Goal: Information Seeking & Learning: Find specific fact

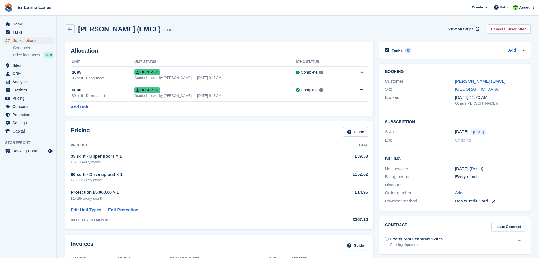
click at [28, 40] on span "Subscriptions" at bounding box center [29, 41] width 34 height 8
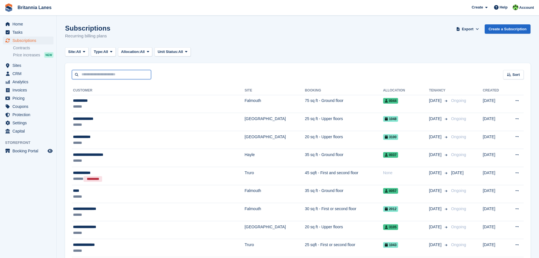
click at [113, 75] on input "text" at bounding box center [111, 74] width 79 height 9
type input "******"
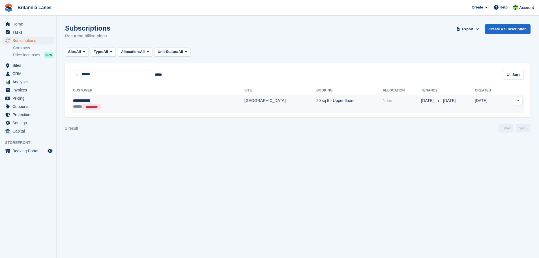
click at [114, 102] on div "**********" at bounding box center [122, 101] width 98 height 6
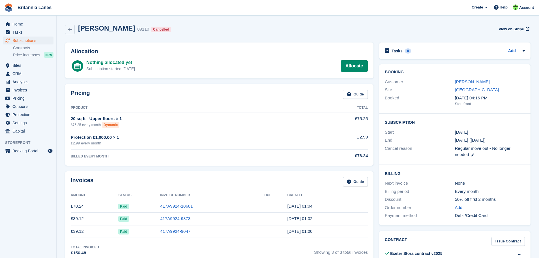
scroll to position [142, 0]
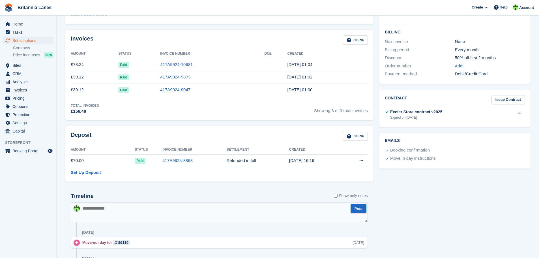
drag, startPoint x: 387, startPoint y: 158, endPoint x: 372, endPoint y: 155, distance: 16.3
drag, startPoint x: 372, startPoint y: 155, endPoint x: 23, endPoint y: 197, distance: 350.9
click at [23, 197] on aside "Home Tasks Subscriptions Subscriptions Subscriptions Contracts Price increases …" at bounding box center [28, 131] width 56 height 230
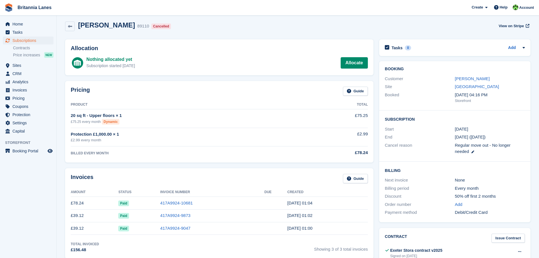
scroll to position [0, 0]
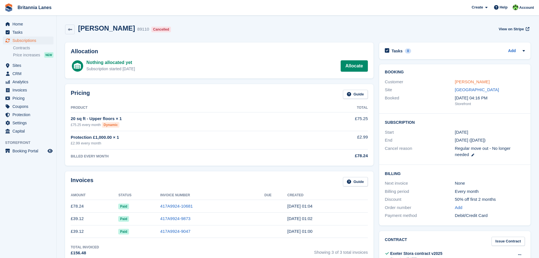
click at [464, 81] on link "[PERSON_NAME]" at bounding box center [472, 81] width 35 height 5
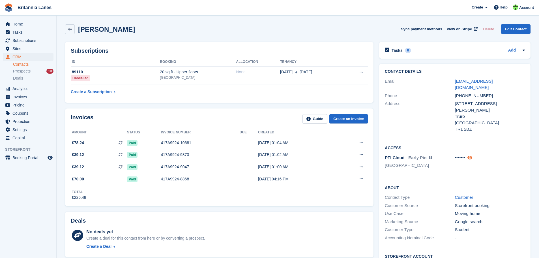
click at [472, 155] on icon at bounding box center [470, 157] width 5 height 4
